Goal: Use online tool/utility: Use online tool/utility

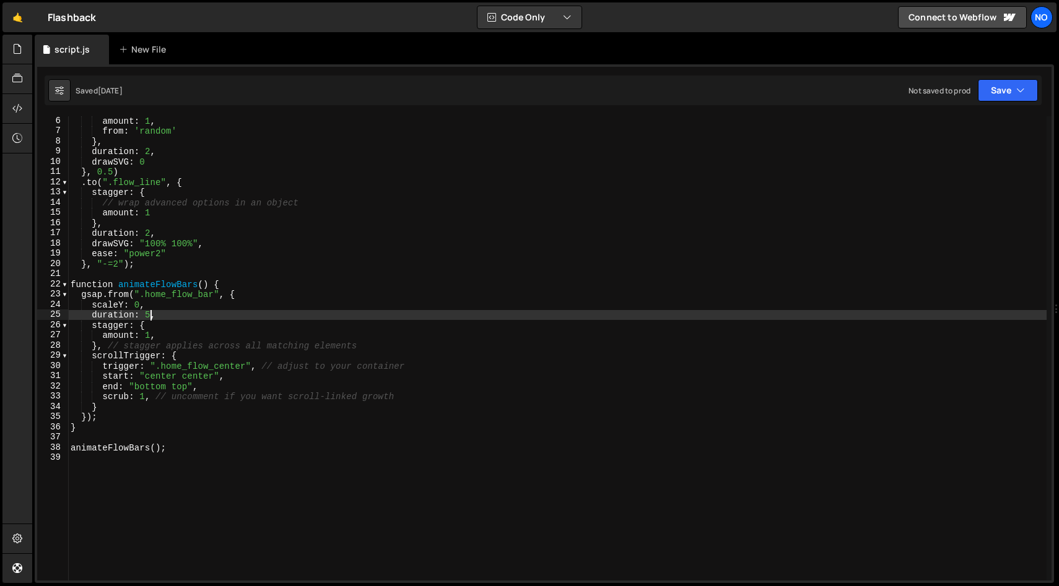
scroll to position [52, 0]
click at [236, 458] on div "amount : 1 , from : 'random' } , duration : 2 , drawSVG : 0 } , 0.5 ) . to ( ".…" at bounding box center [557, 356] width 978 height 480
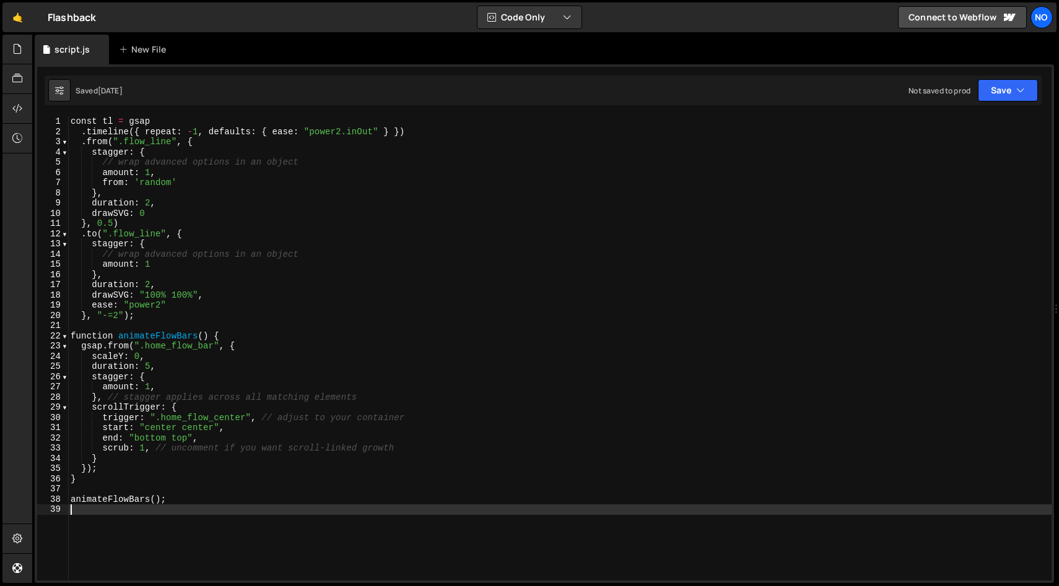
scroll to position [0, 0]
click at [117, 331] on div "const tl = gsap . timeline ({ repeat : - 1 , defaults : { ease : "power2.inOut"…" at bounding box center [559, 358] width 983 height 485
type textarea "function animateFlowBars() {"
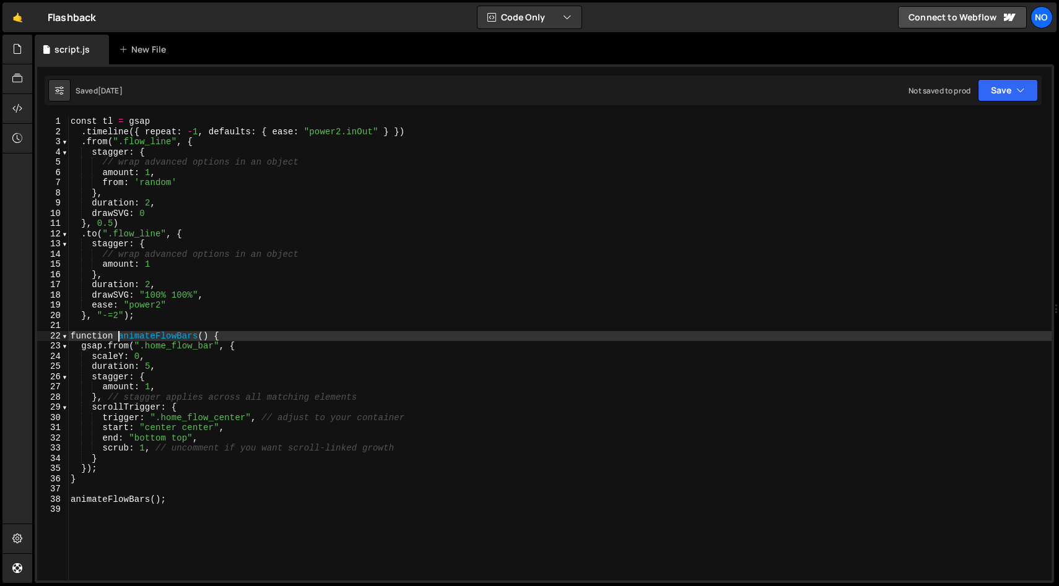
click at [109, 325] on div "const tl = gsap . timeline ({ repeat : - 1 , defaults : { ease : "power2.inOut"…" at bounding box center [559, 358] width 983 height 485
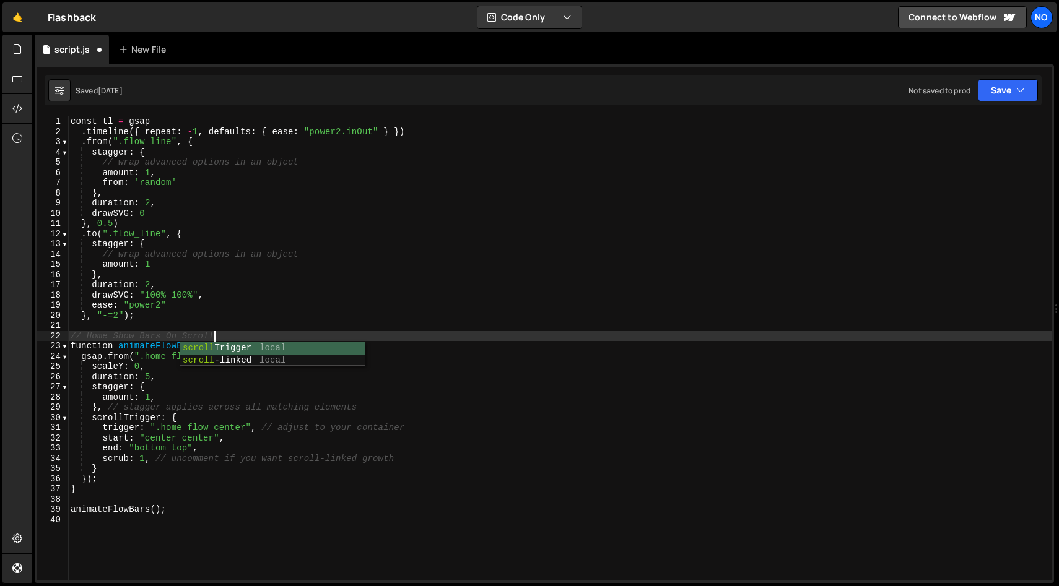
scroll to position [0, 9]
click at [71, 123] on div "const tl = gsap . timeline ({ repeat : - 1 , defaults : { ease : "power2.inOut"…" at bounding box center [559, 358] width 983 height 485
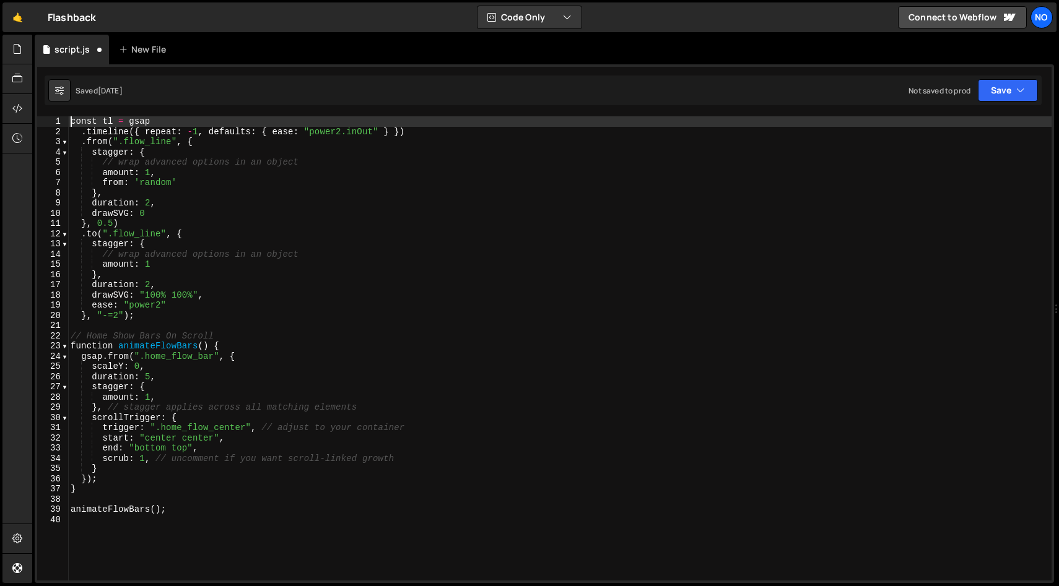
type textarea "const tl = gsap"
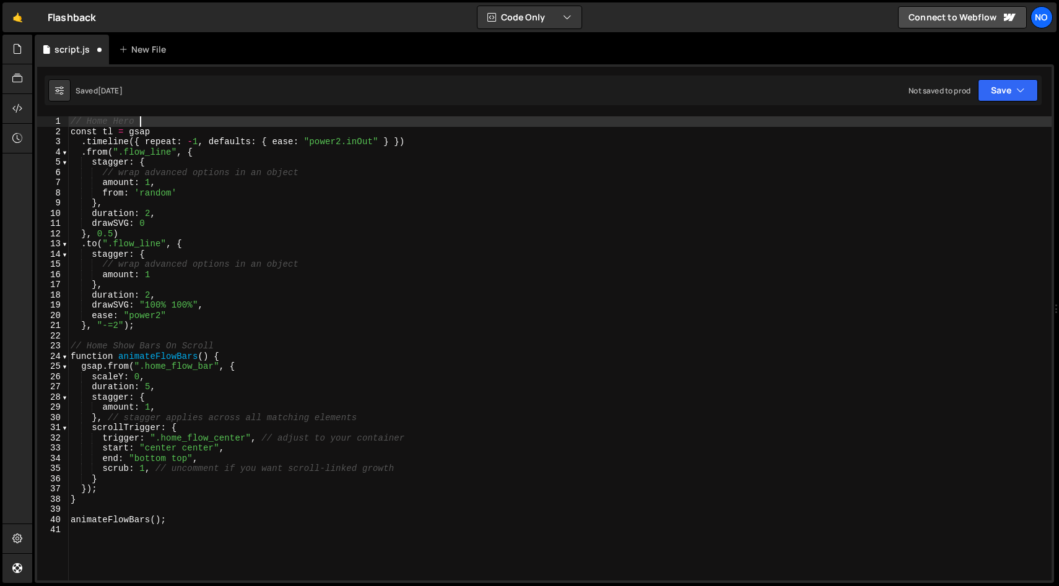
scroll to position [0, 4]
type textarea "// Home Hero Random Line Pulses"
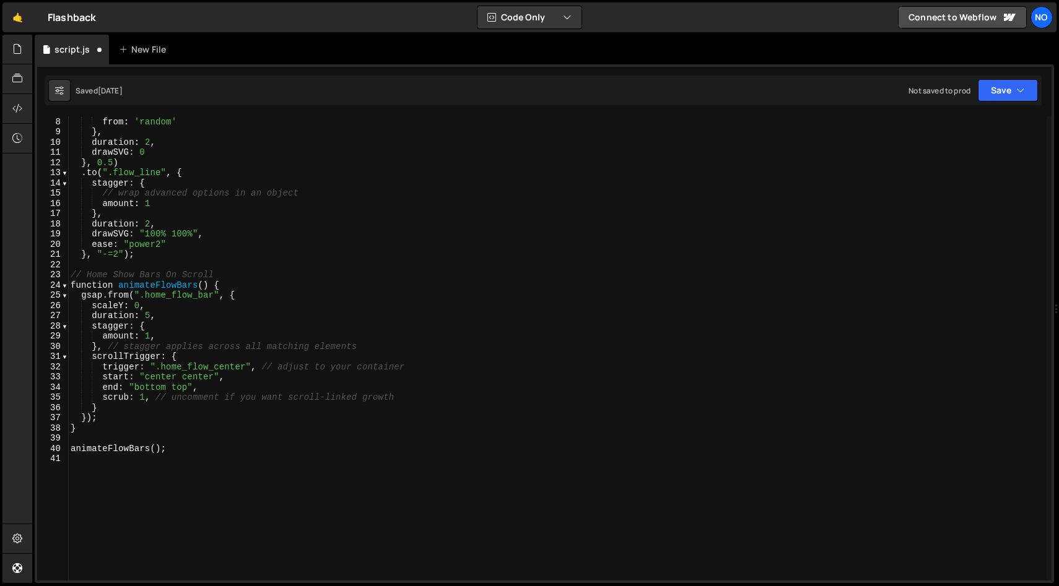
scroll to position [91, 0]
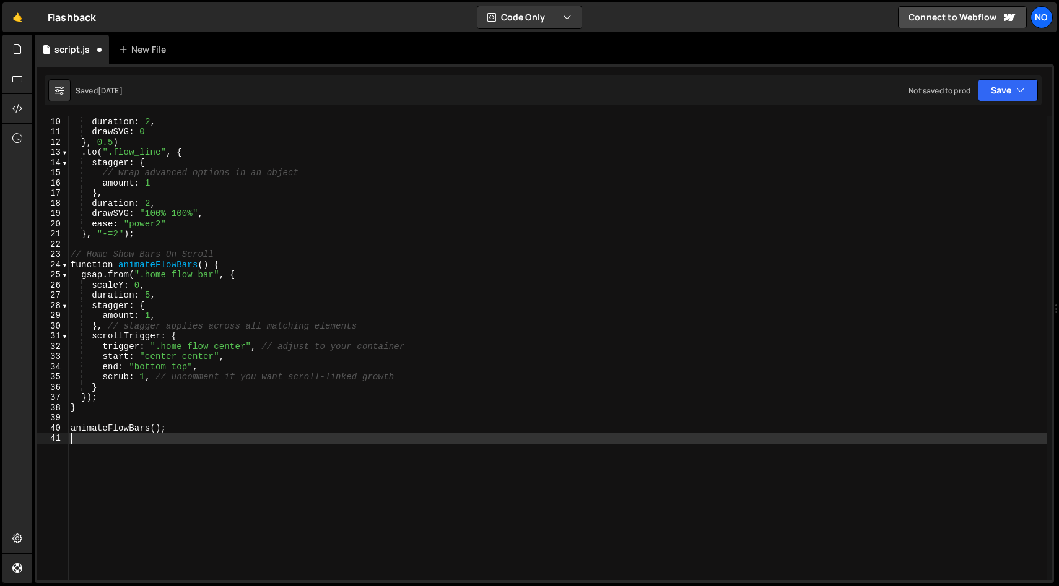
click at [208, 444] on div "} , duration : 2 , drawSVG : 0 } , 0.5 ) . to ( ".flow_line" , { stagger : { //…" at bounding box center [557, 346] width 978 height 480
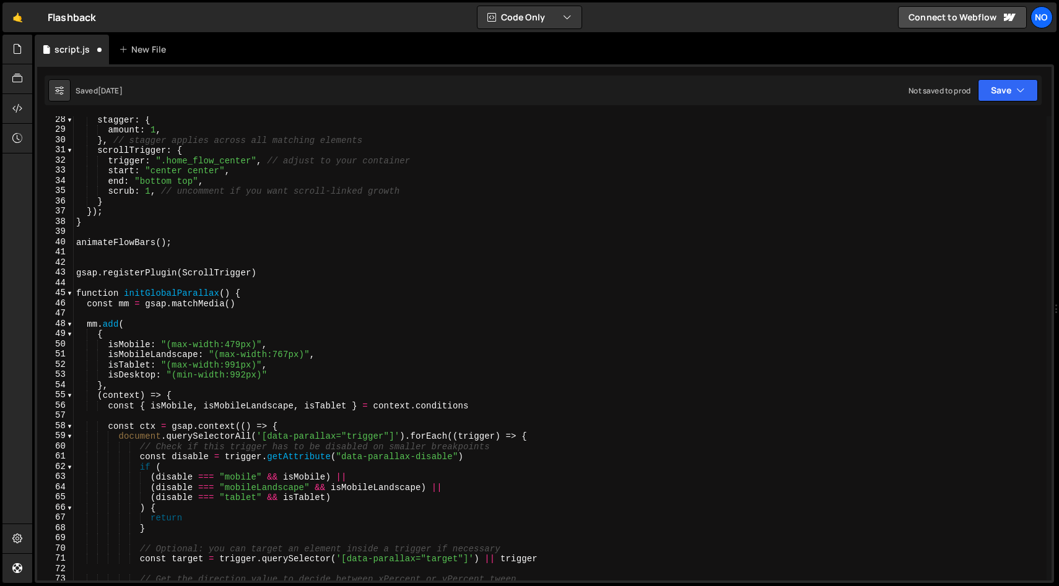
scroll to position [277, 0]
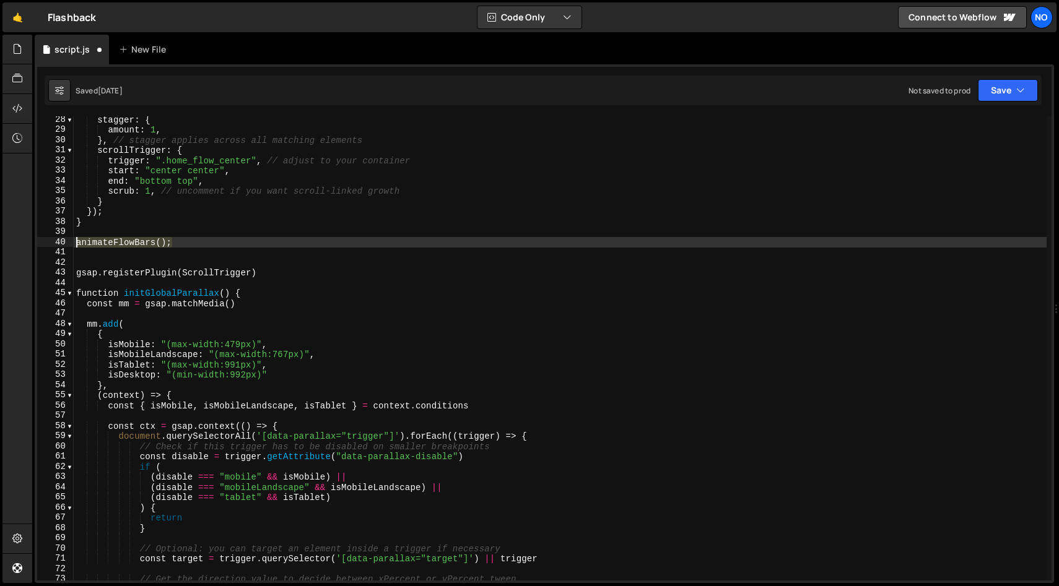
drag, startPoint x: 173, startPoint y: 246, endPoint x: 28, endPoint y: 240, distance: 145.0
click at [28, 240] on div "Hold on a sec... Are you certain you wish to leave this page? Any changes you'v…" at bounding box center [529, 293] width 1059 height 586
type textarea "animateFlowBars();"
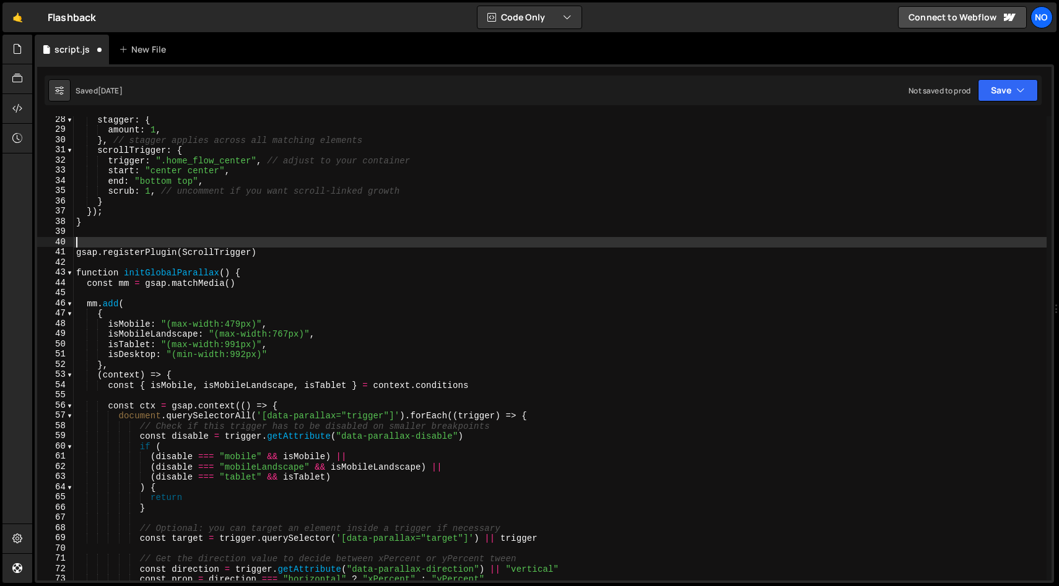
type textarea "gsap.registerPlugin(ScrollTrigger)"
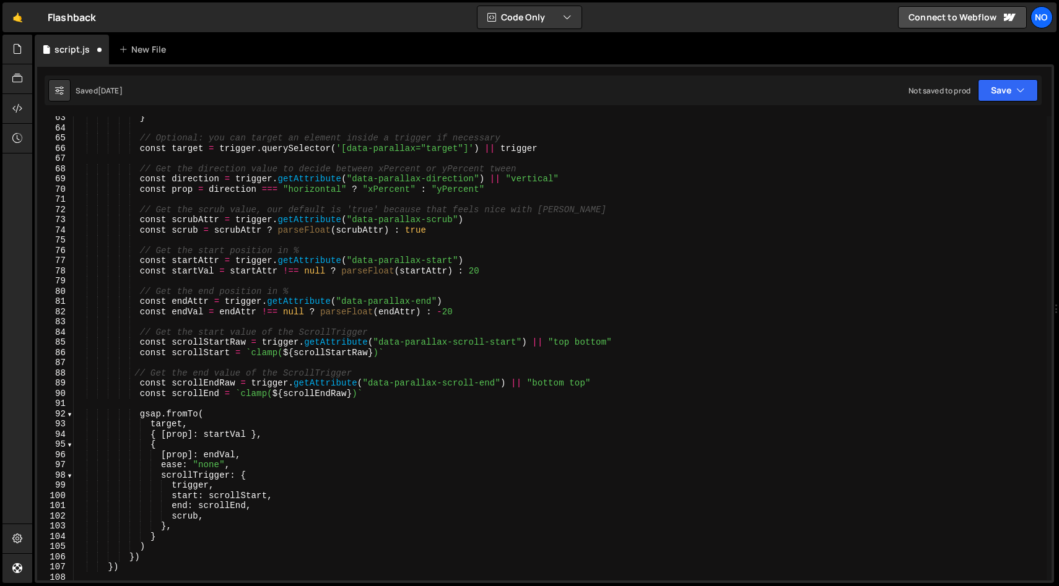
scroll to position [948, 0]
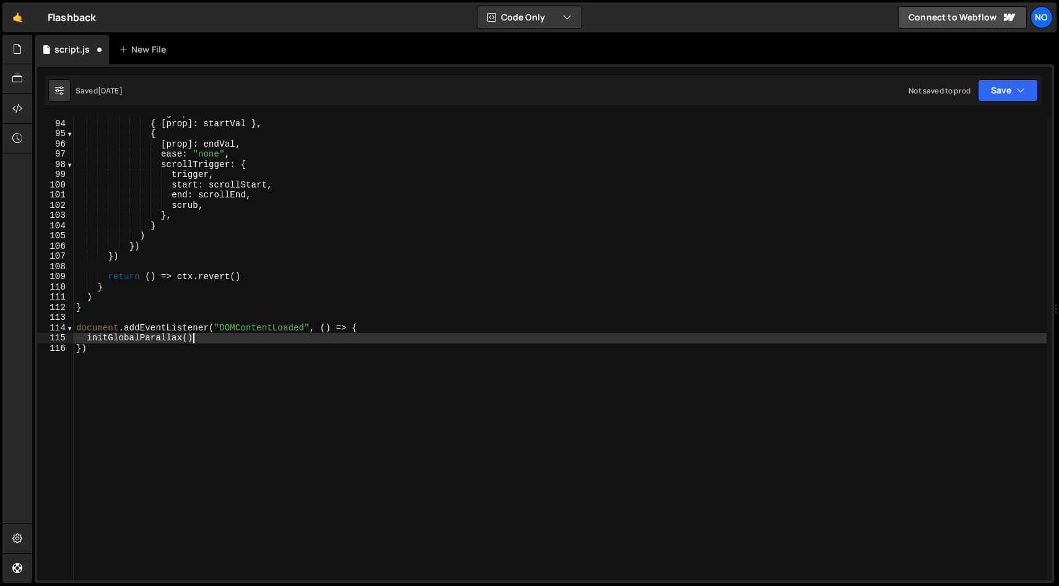
click at [197, 337] on div "target , { [ prop ] : startVal } , { [ prop ] : endVal , ease : "none" , scroll…" at bounding box center [560, 350] width 973 height 485
type textarea "initGlobalParallax()"
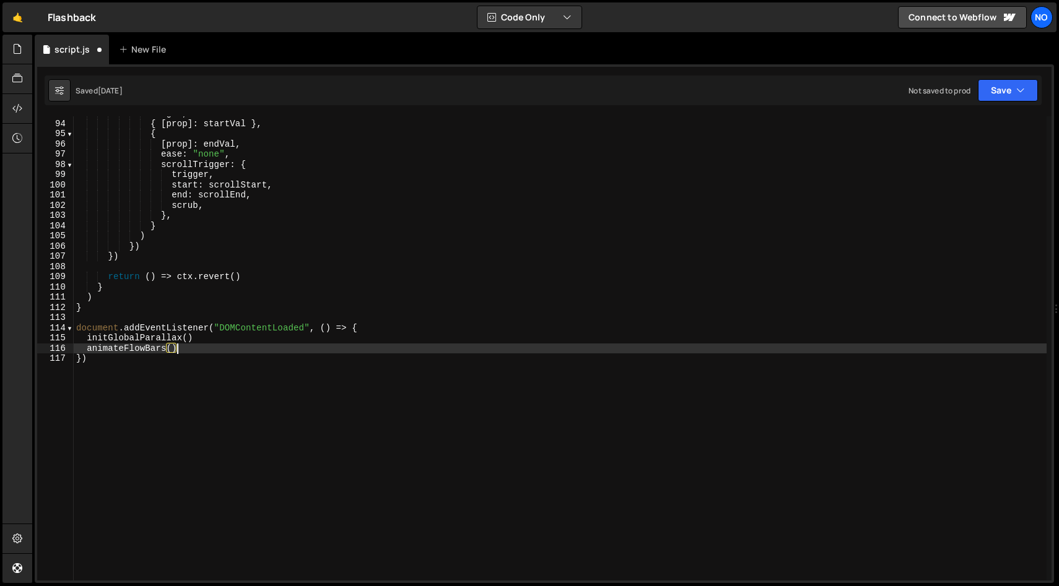
click at [266, 400] on div "target , { [ prop ] : startVal } , { [ prop ] : endVal , ease : "none" , scroll…" at bounding box center [560, 350] width 973 height 485
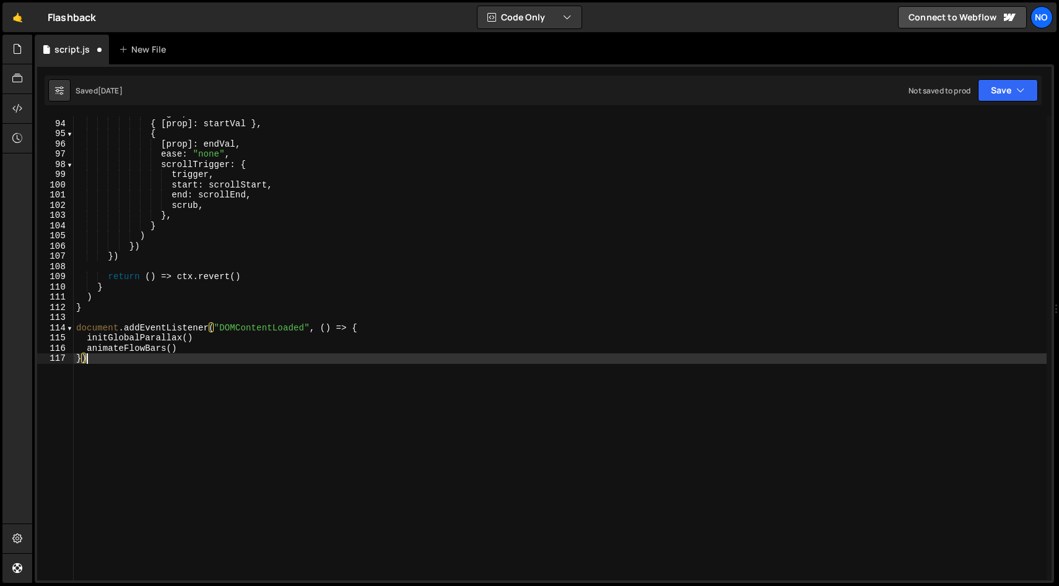
click at [360, 480] on div "target , { [ prop ] : startVal } , { [ prop ] : endVal , ease : "none" , scroll…" at bounding box center [560, 350] width 973 height 485
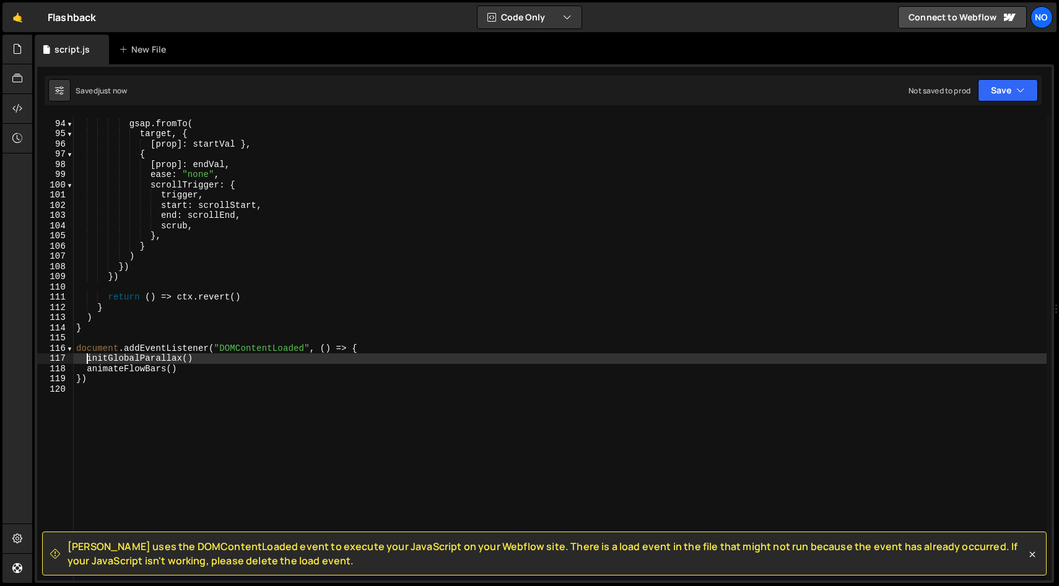
type textarea "initGlobalParallax()"
click at [373, 545] on span "[PERSON_NAME] uses the DOMContentLoaded event to execute your JavaScript on you…" at bounding box center [546, 554] width 958 height 28
click at [1034, 552] on icon at bounding box center [1032, 555] width 12 height 12
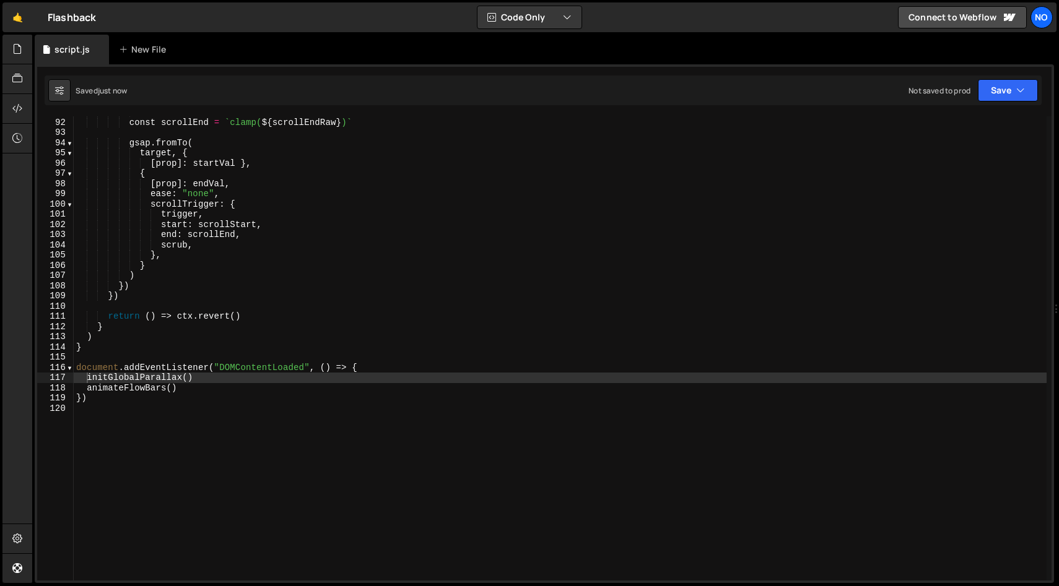
scroll to position [921, 0]
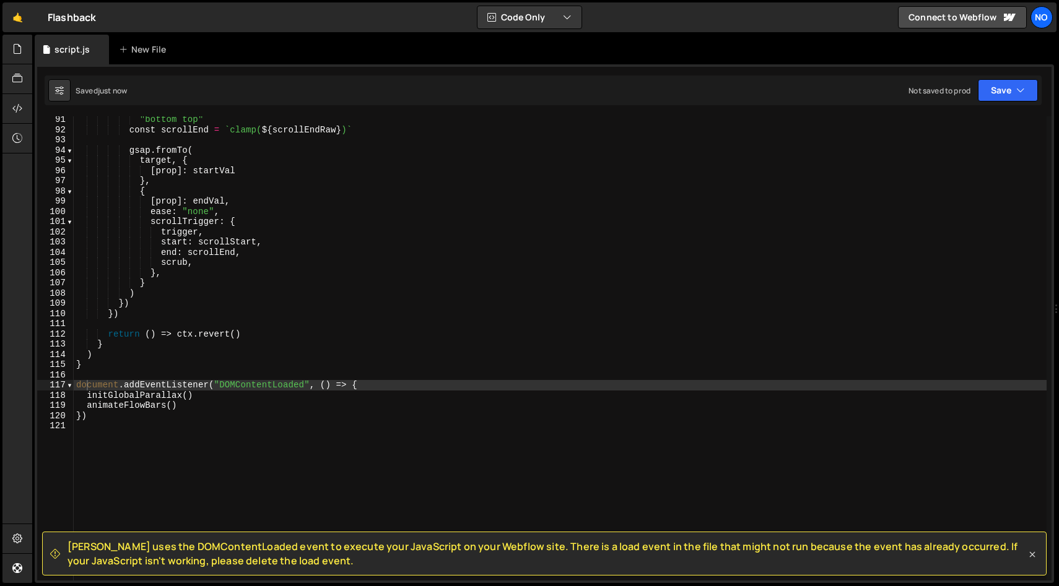
click at [1033, 552] on icon at bounding box center [1032, 555] width 12 height 12
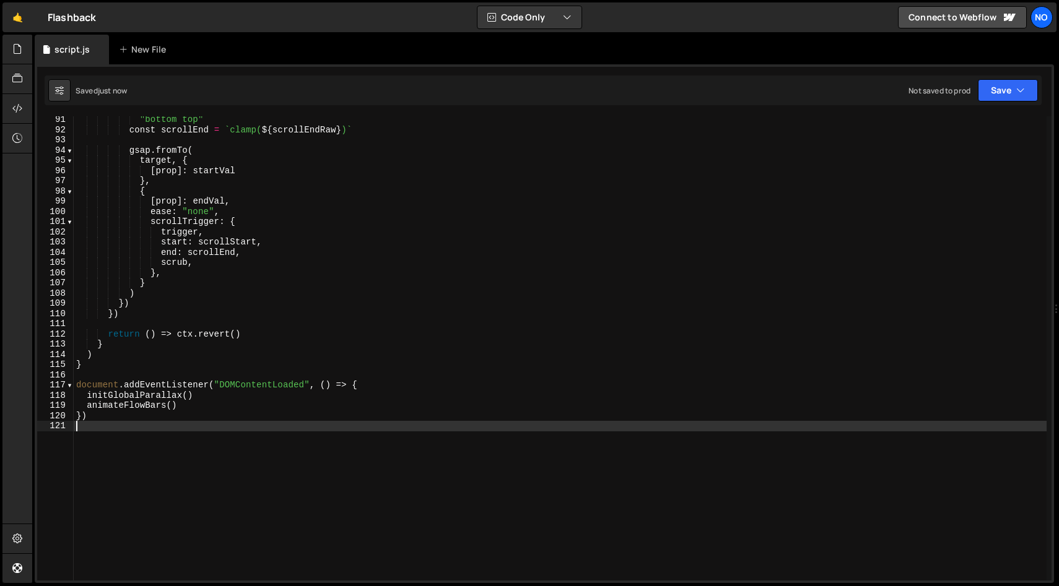
click at [438, 422] on div ""bottom top" const scrollEnd = ` clamp( ${ scrollEndRaw } ) ` gsap . fromTo ( t…" at bounding box center [560, 357] width 973 height 485
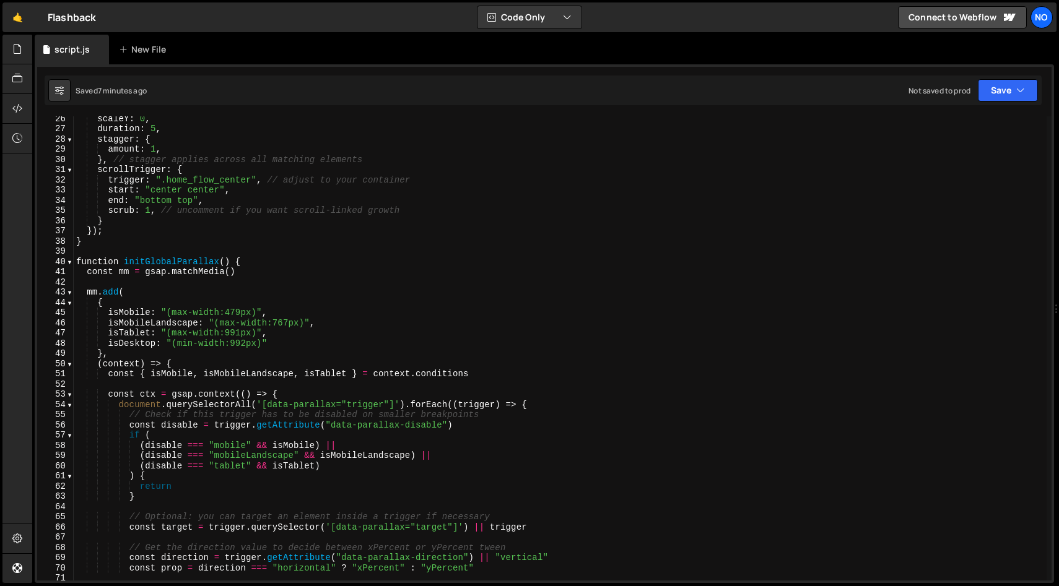
scroll to position [260, 0]
click at [72, 260] on span at bounding box center [69, 260] width 7 height 11
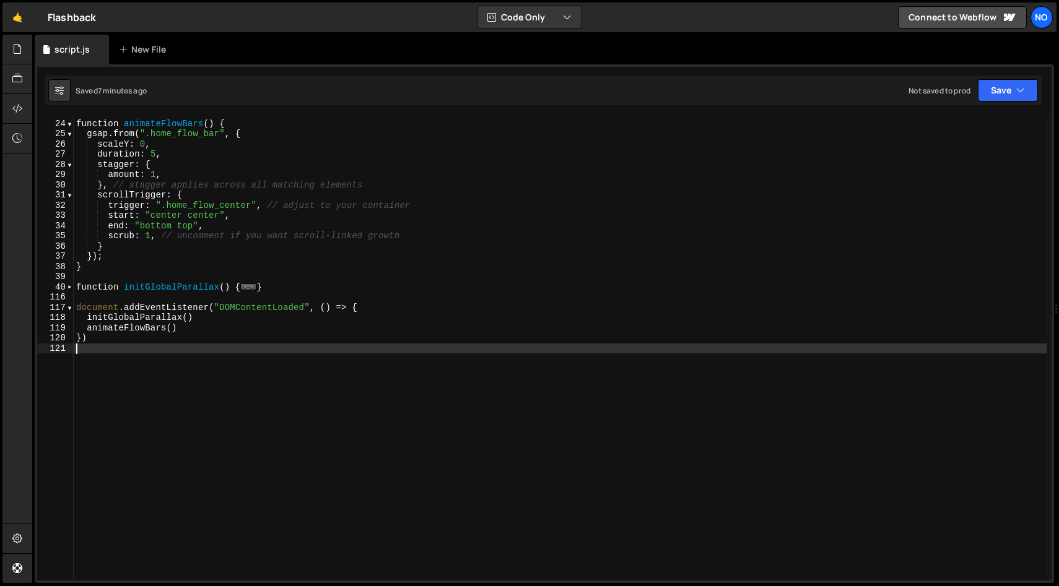
click at [298, 290] on div "// Home Show Bars On Scroll function animateFlowBars ( ) { gsap . from ( ".home…" at bounding box center [560, 350] width 973 height 485
type textarea "}"
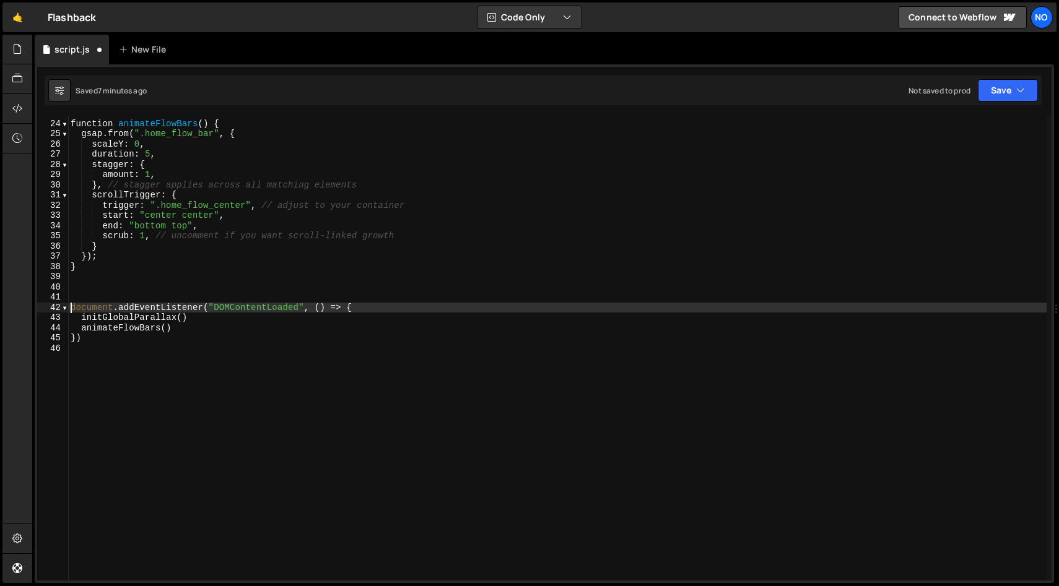
type textarea "initGlobalParallax()"
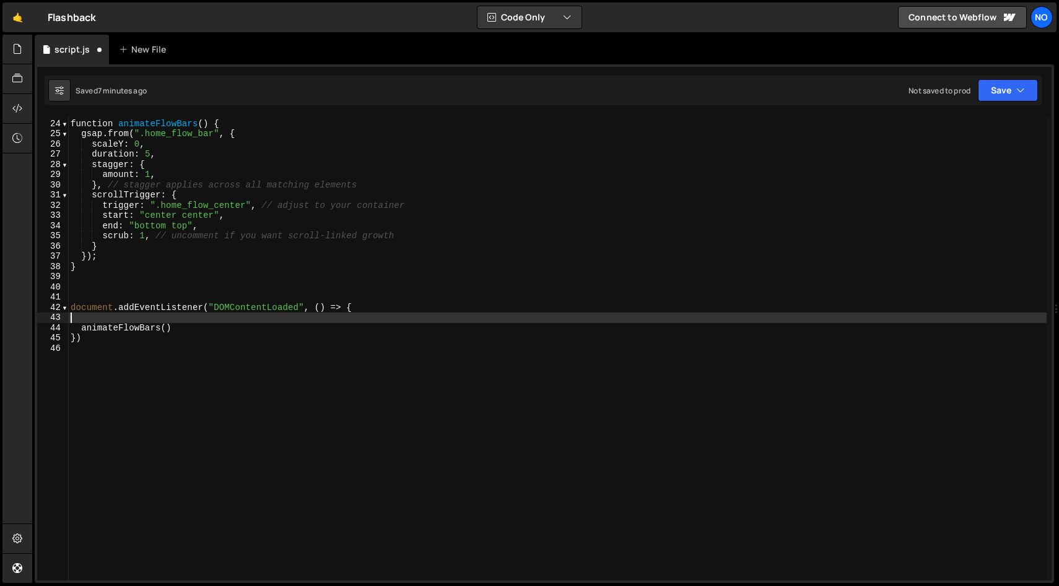
type textarea "animateFlowBars()"
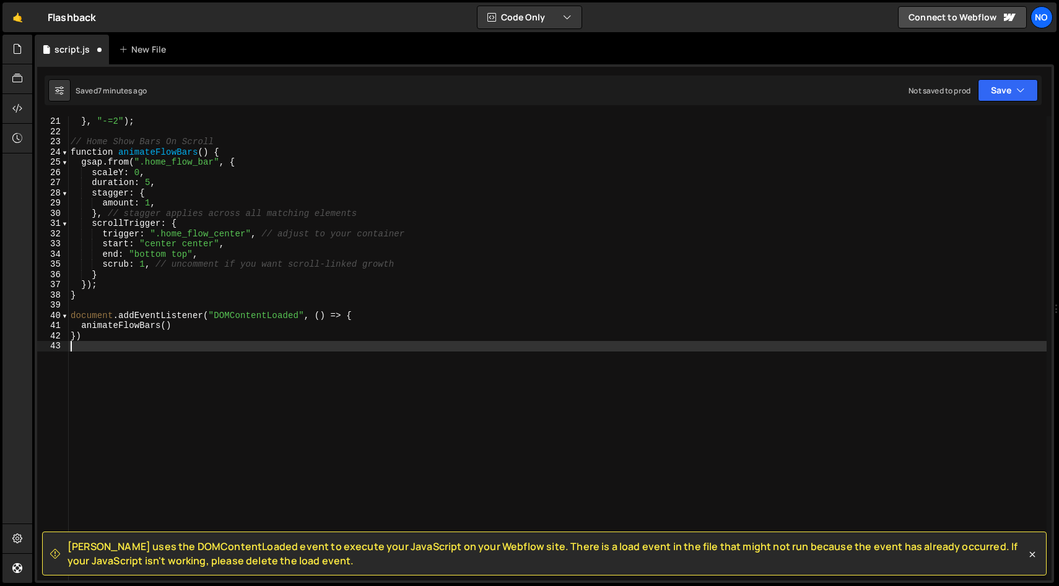
scroll to position [204, 0]
click at [103, 305] on div "} , "-=2" ) ; // Home Show Bars On Scroll function animateFlowBars ( ) { gsap .…" at bounding box center [557, 356] width 978 height 480
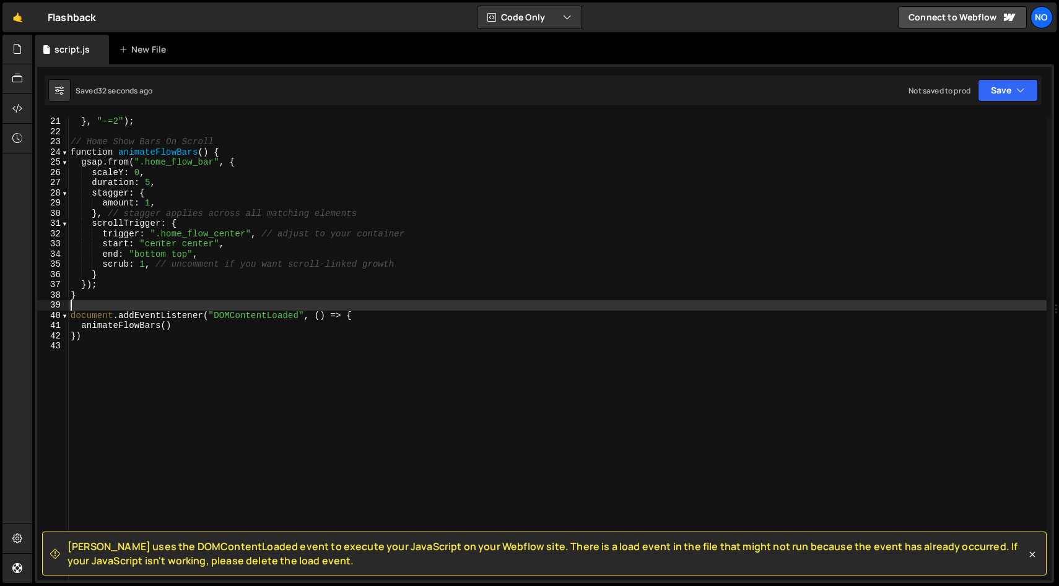
type textarea "}"
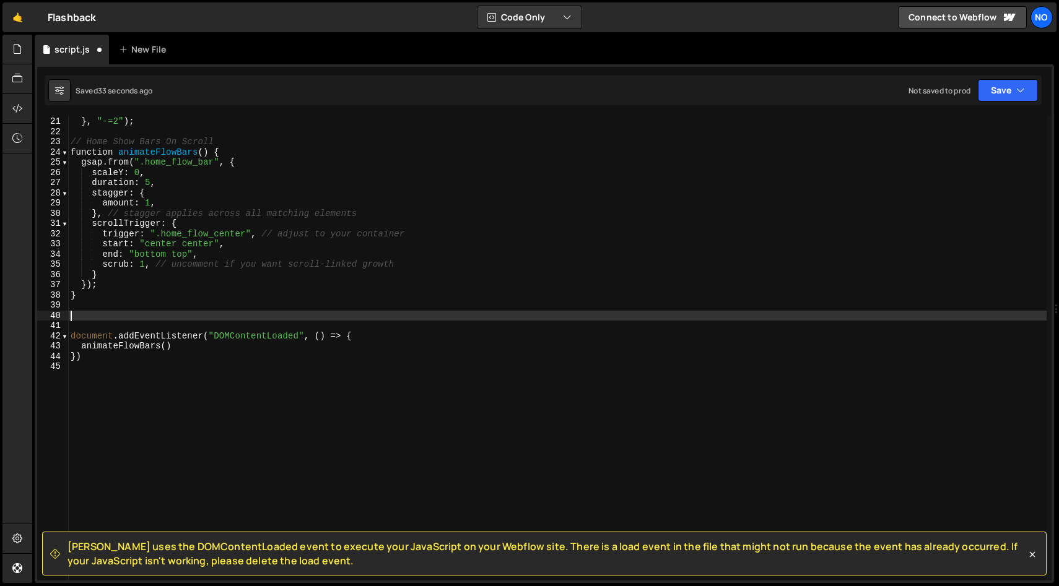
paste textarea "})"
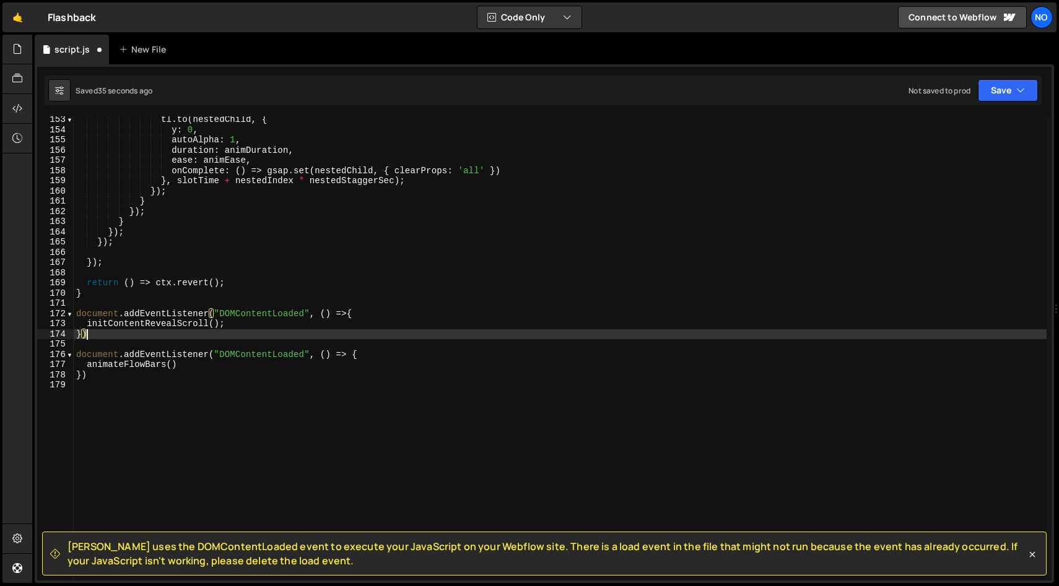
scroll to position [1555, 0]
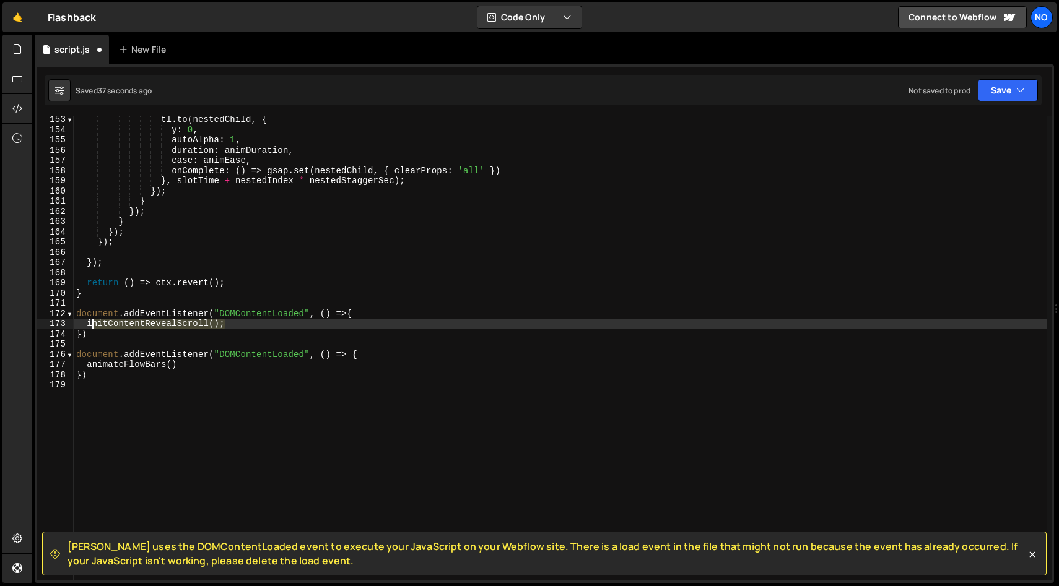
drag, startPoint x: 225, startPoint y: 324, endPoint x: 96, endPoint y: 326, distance: 128.8
click at [90, 324] on div "tl . to ( nestedChild , { y : 0 , autoAlpha : 1 , duration : animDuration , eas…" at bounding box center [560, 357] width 973 height 485
type textarea "initContentRevealScroll();"
click at [192, 365] on div "tl . to ( nestedChild , { y : 0 , autoAlpha : 1 , duration : animDuration , eas…" at bounding box center [560, 357] width 973 height 485
type textarea "animateFlowBars()"
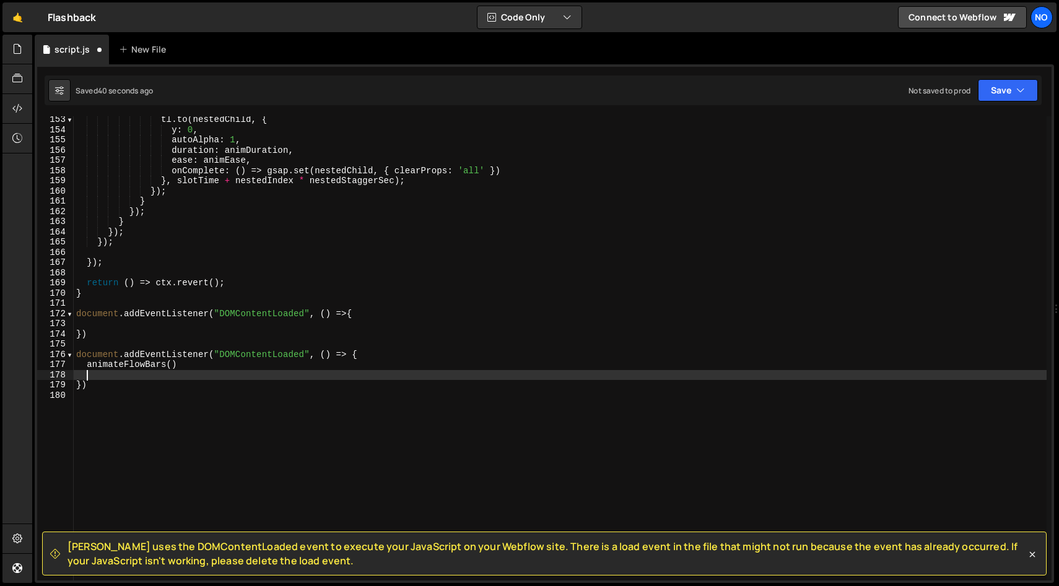
paste textarea "initContentRevealScroll();"
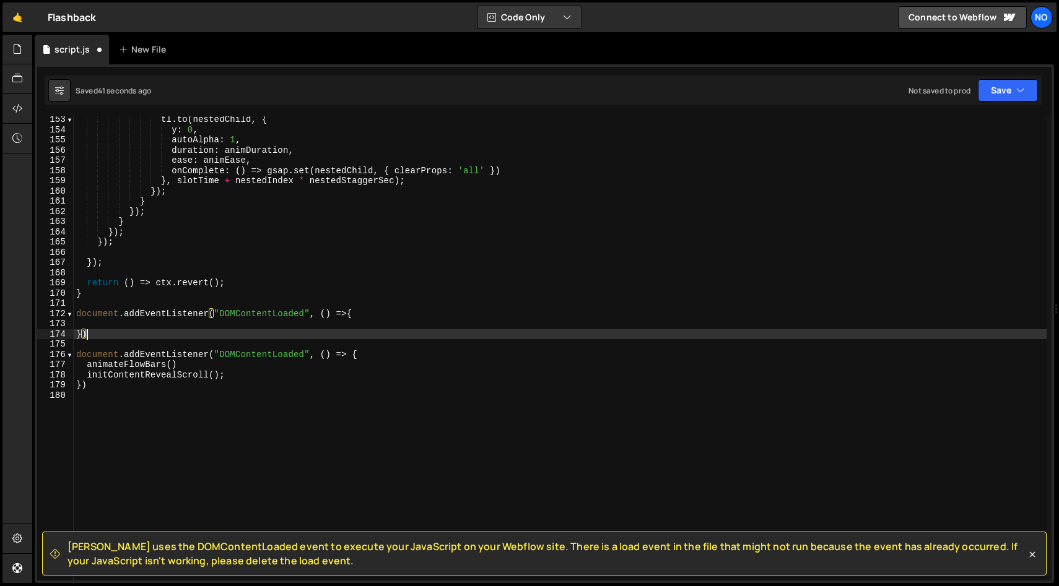
click at [195, 337] on div "tl . to ( nestedChild , { y : 0 , autoAlpha : 1 , duration : animDuration , eas…" at bounding box center [560, 357] width 973 height 485
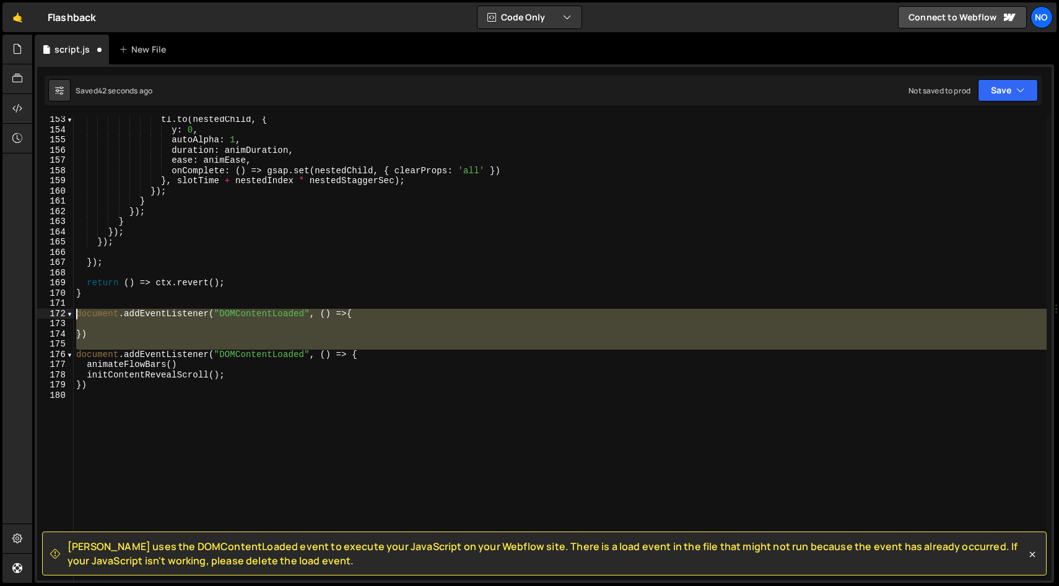
drag, startPoint x: 75, startPoint y: 354, endPoint x: 74, endPoint y: 317, distance: 36.5
click at [74, 317] on div "tl . to ( nestedChild , { y : 0 , autoAlpha : 1 , duration : animDuration , eas…" at bounding box center [560, 357] width 973 height 485
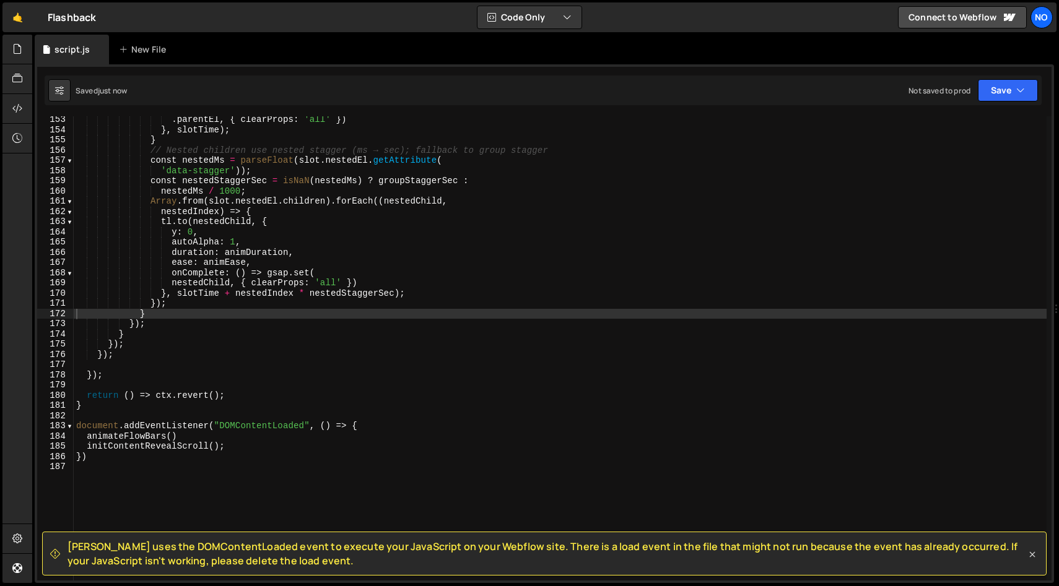
click at [1030, 557] on icon at bounding box center [1033, 555] width 6 height 6
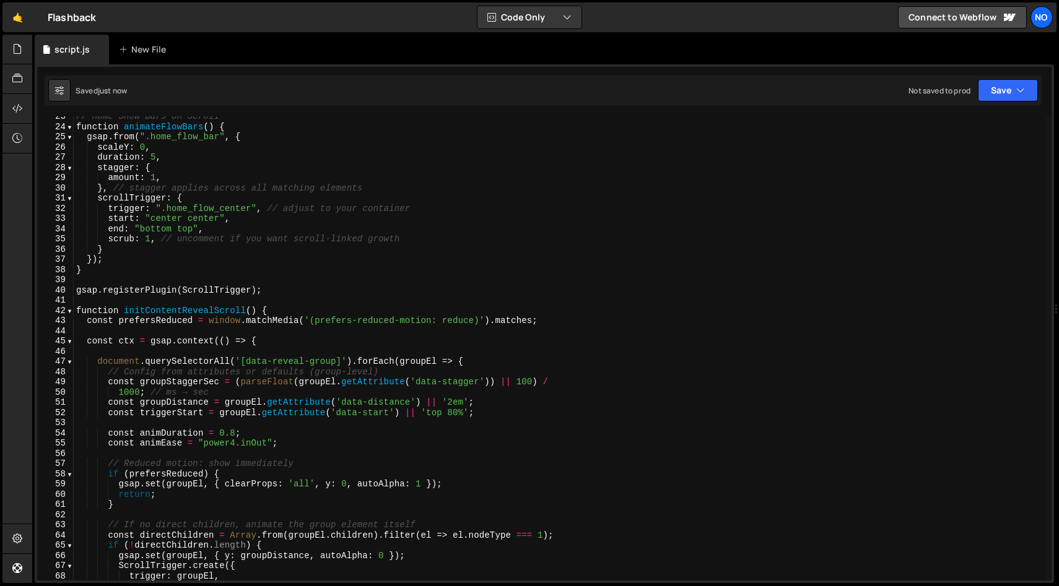
scroll to position [123, 0]
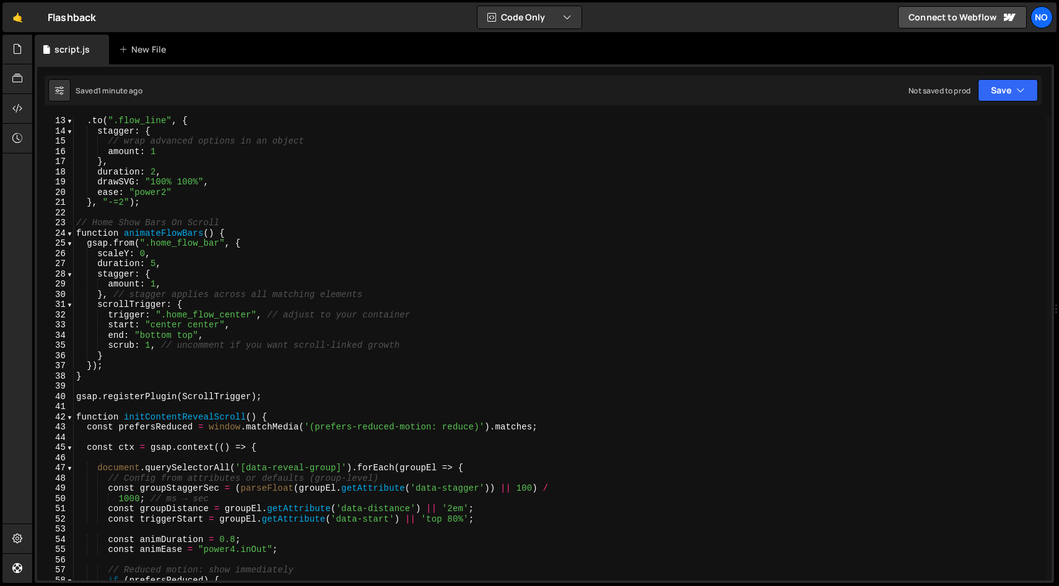
type textarea "}, "-=2");"
click at [500, 201] on div ". to ( ".flow_line" , { stagger : { // wrap advanced options in an object amoun…" at bounding box center [560, 358] width 973 height 485
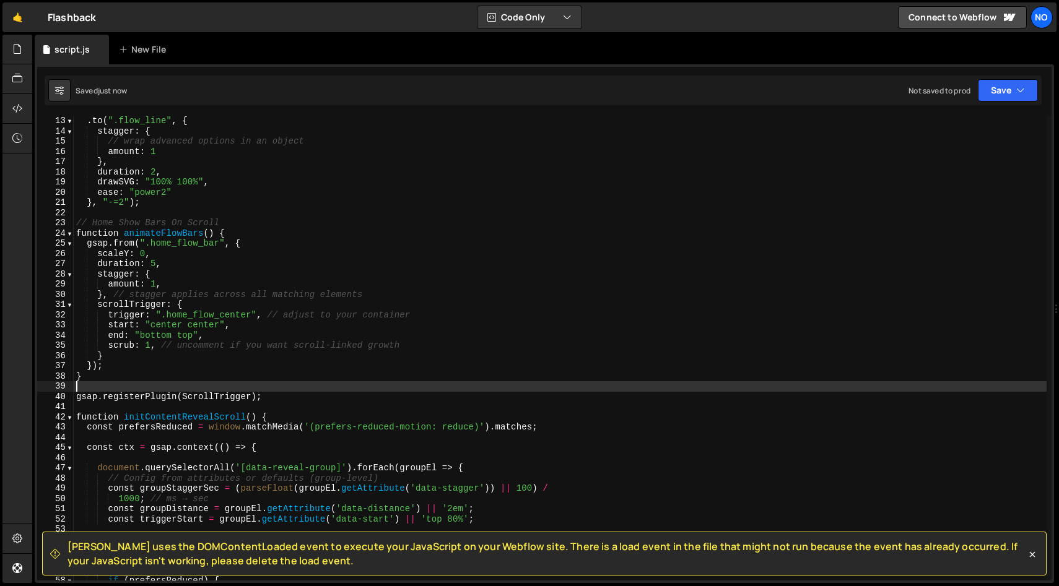
click at [340, 382] on div ". to ( ".flow_line" , { stagger : { // wrap advanced options in an object amoun…" at bounding box center [560, 358] width 973 height 485
type textarea "gsap.registerPlugin(ScrollTrigger);"
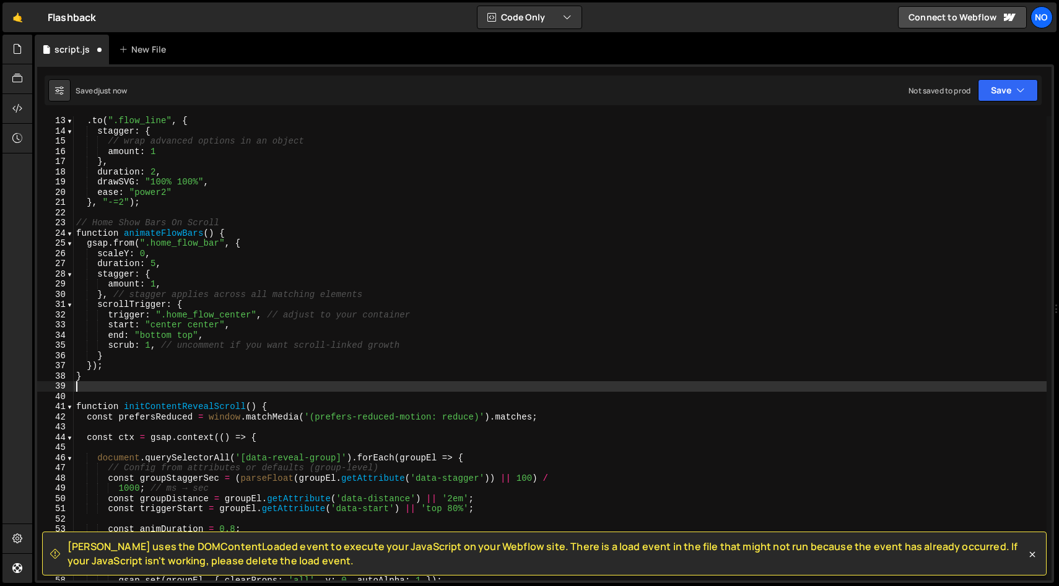
type textarea "}"
